Goal: Information Seeking & Learning: Understand process/instructions

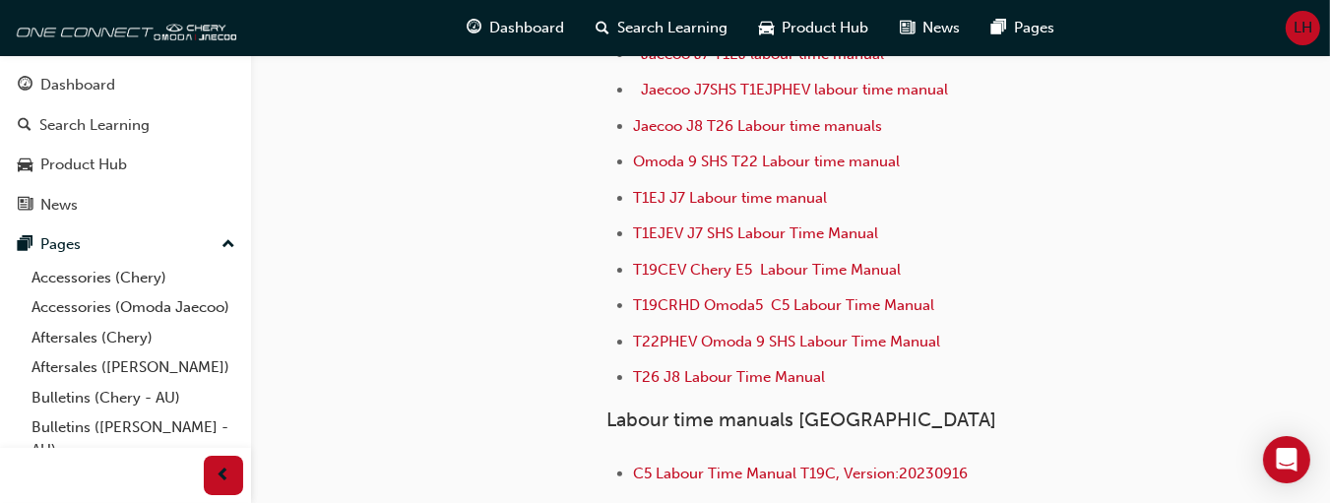
scroll to position [492, 0]
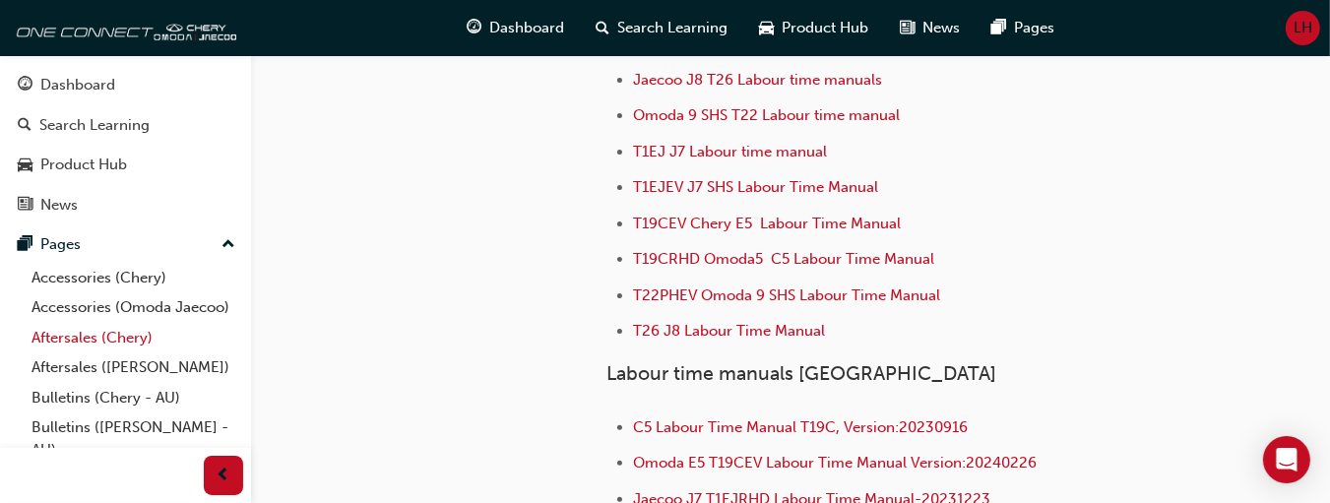
click at [101, 353] on link "Aftersales (Chery)" at bounding box center [134, 338] width 220 height 31
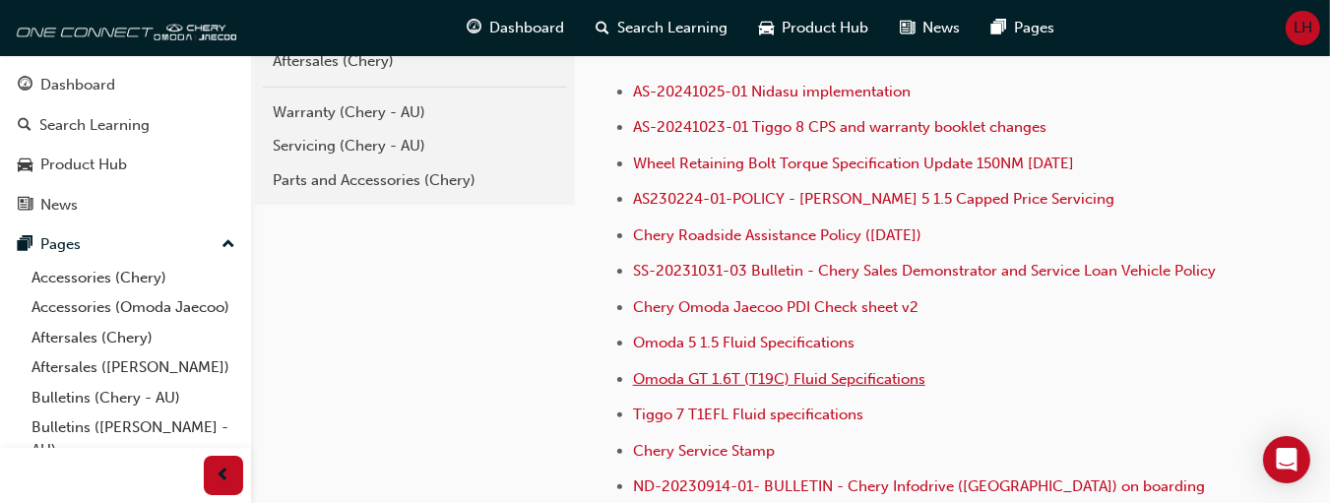
scroll to position [137, 0]
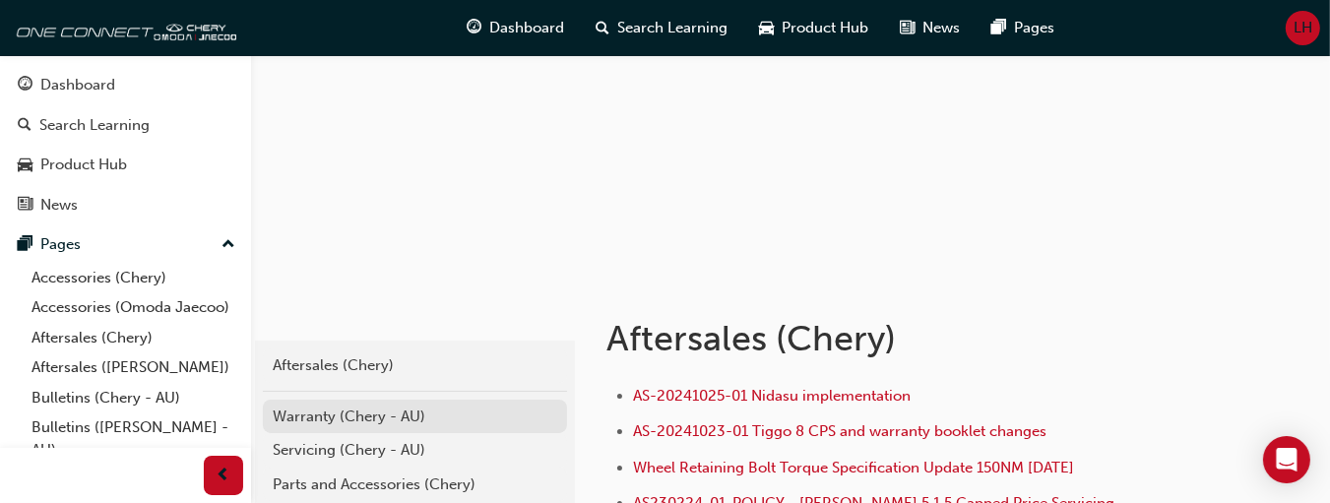
click at [311, 413] on div "Warranty (Chery - AU)" at bounding box center [415, 417] width 284 height 23
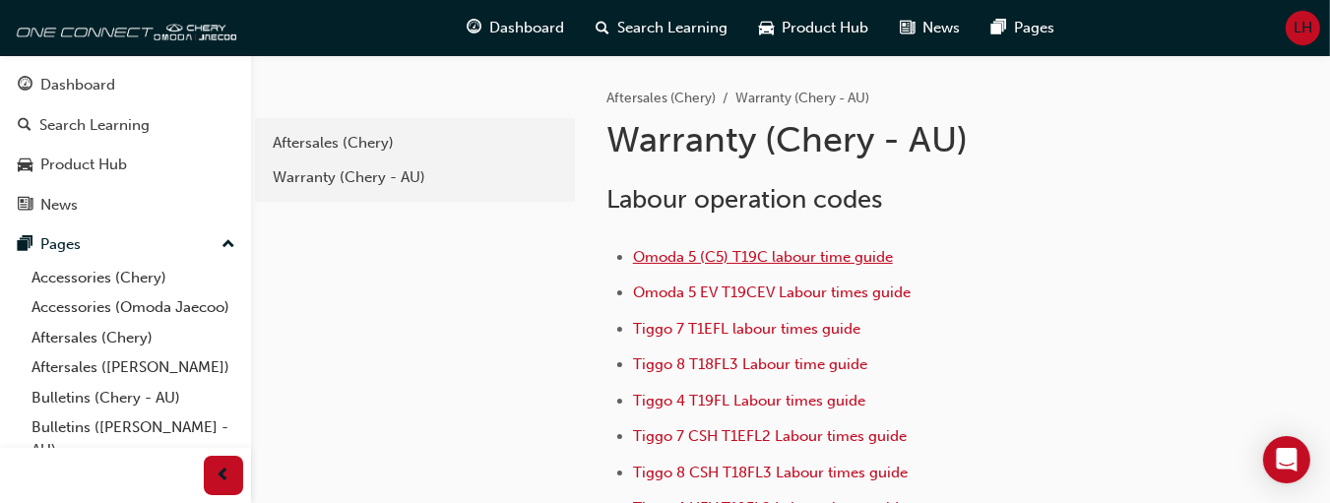
click at [732, 256] on span "Omoda 5 (C5) T19C labour time guide" at bounding box center [763, 257] width 260 height 18
